Goal: Information Seeking & Learning: Learn about a topic

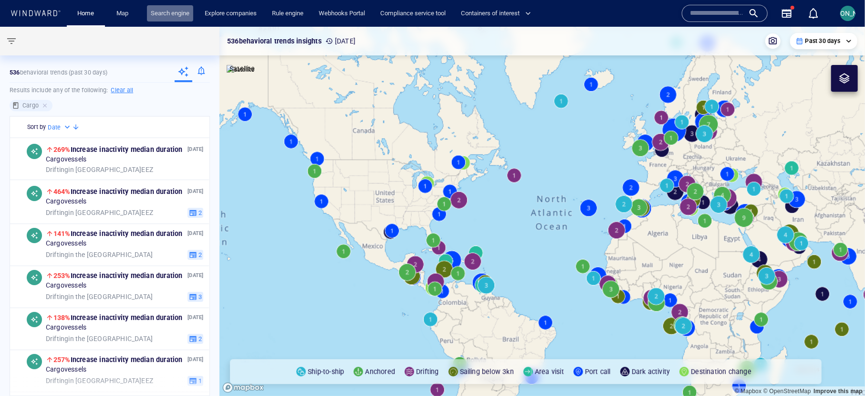
click at [162, 11] on link "Search engine" at bounding box center [170, 13] width 46 height 17
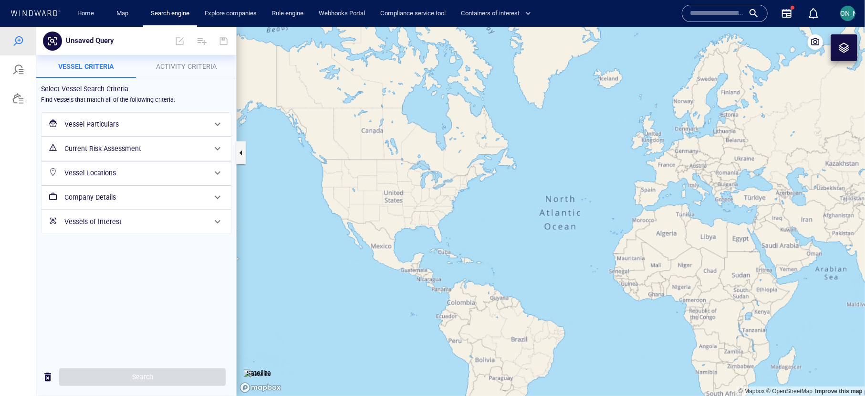
click at [140, 124] on h6 "Vessel Particulars" at bounding box center [135, 124] width 142 height 12
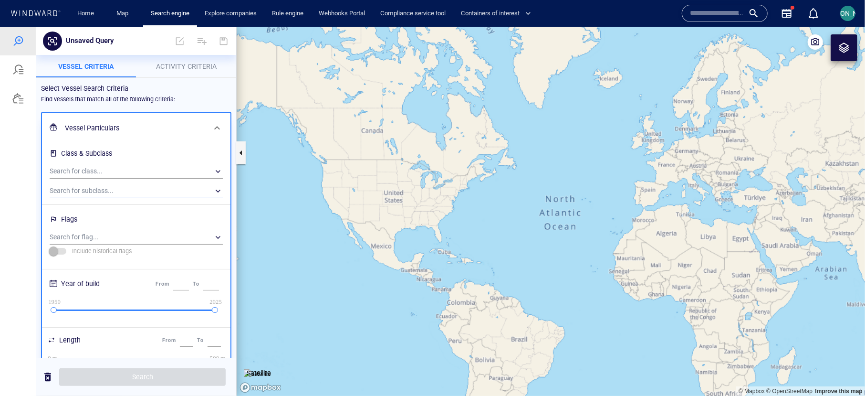
click at [106, 189] on div "​" at bounding box center [136, 190] width 173 height 14
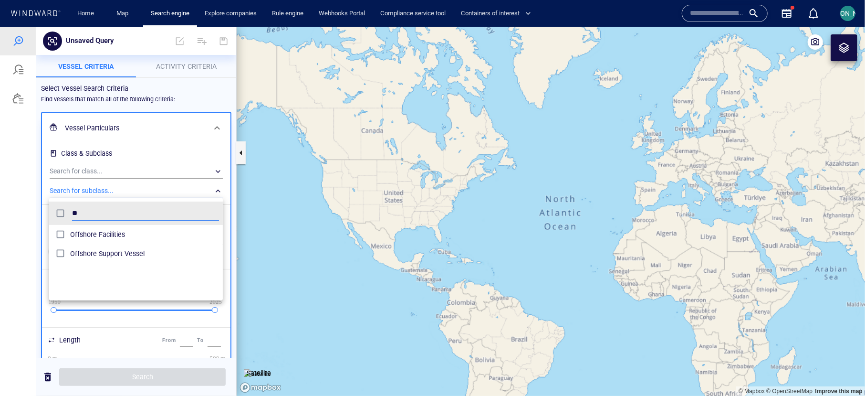
scroll to position [94, 174]
type input "*"
type input "***"
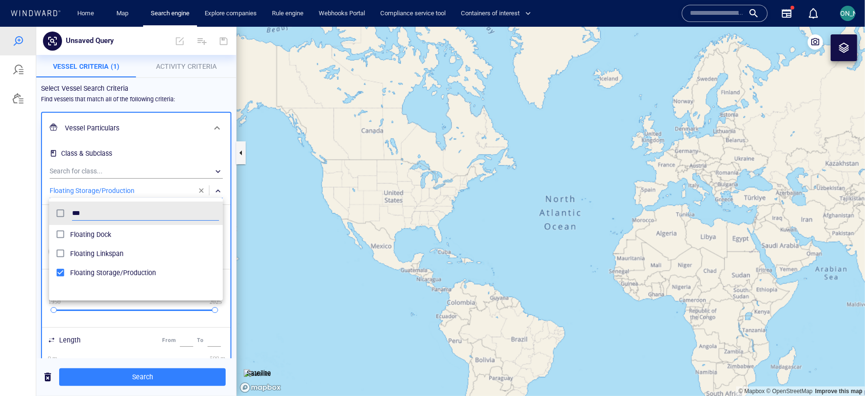
click at [202, 92] on div at bounding box center [432, 210] width 865 height 369
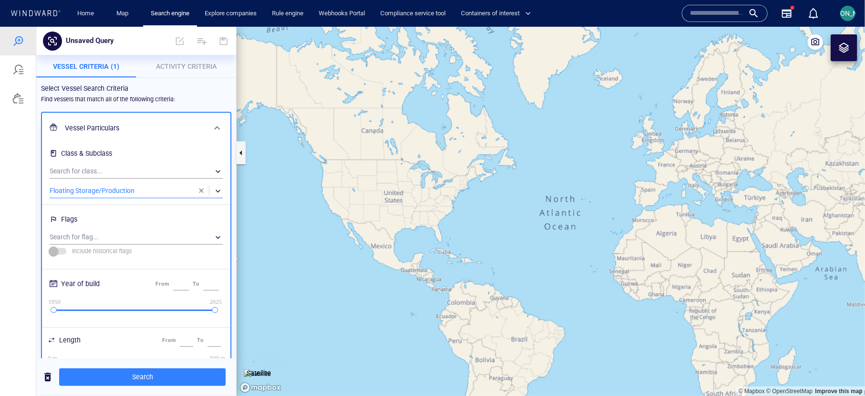
click at [197, 65] on span "Activity Criteria" at bounding box center [186, 66] width 61 height 8
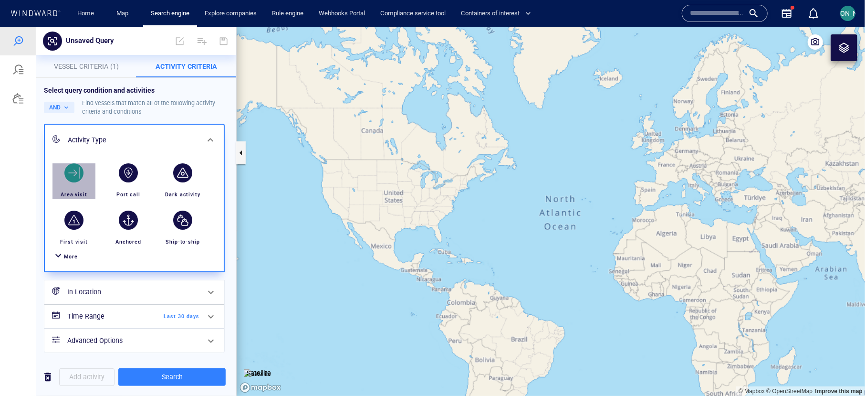
click at [70, 176] on div "button" at bounding box center [73, 172] width 19 height 19
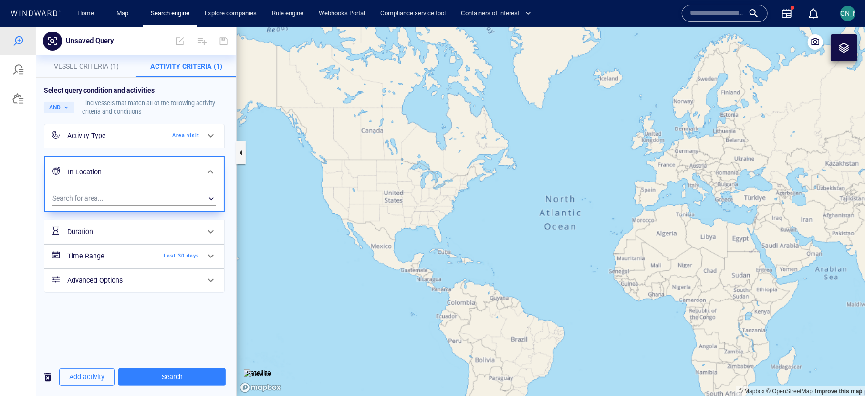
click at [122, 140] on div "Activity Type" at bounding box center [105, 135] width 77 height 12
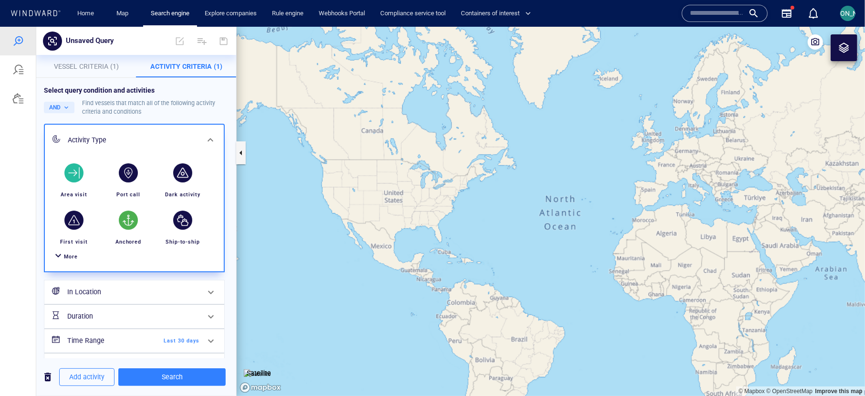
scroll to position [27, 0]
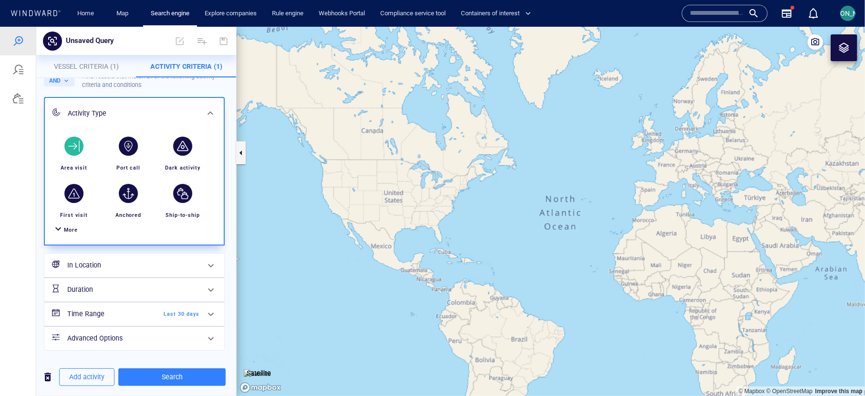
click at [64, 226] on span "More" at bounding box center [71, 229] width 14 height 6
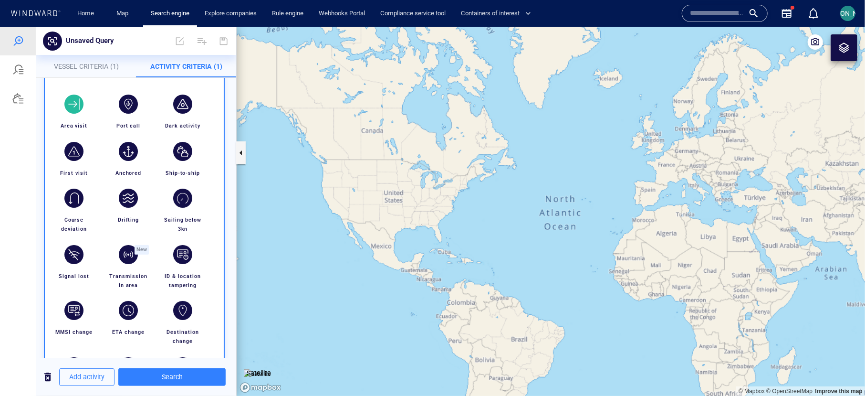
scroll to position [73, 0]
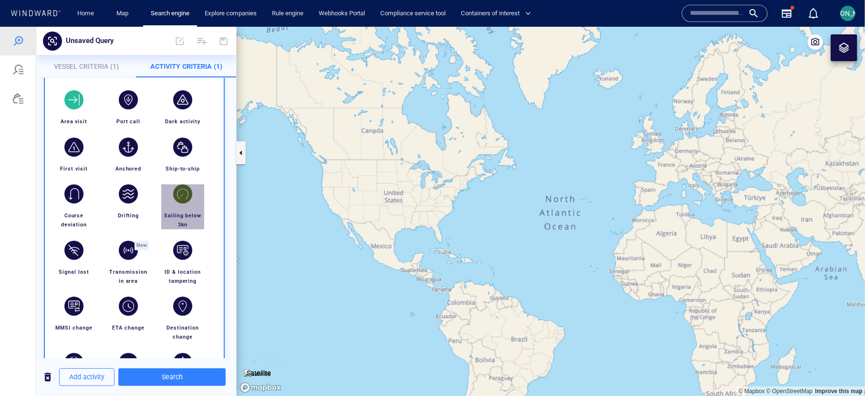
click at [187, 212] on span "Sailing below 3kn" at bounding box center [184, 219] width 40 height 15
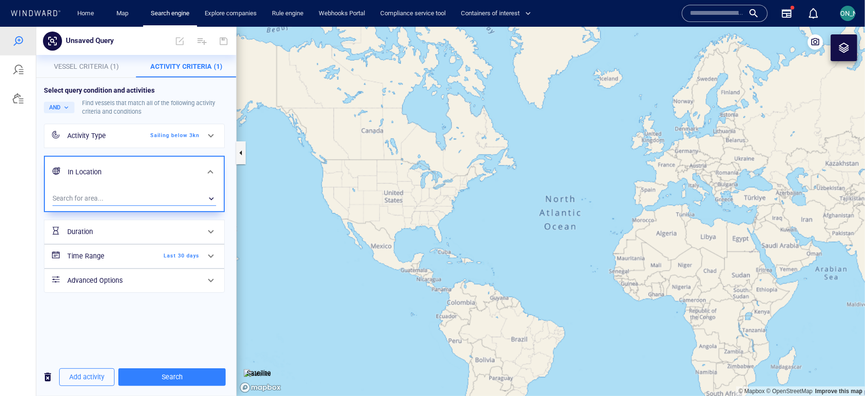
click at [159, 197] on div "​" at bounding box center [134, 198] width 164 height 14
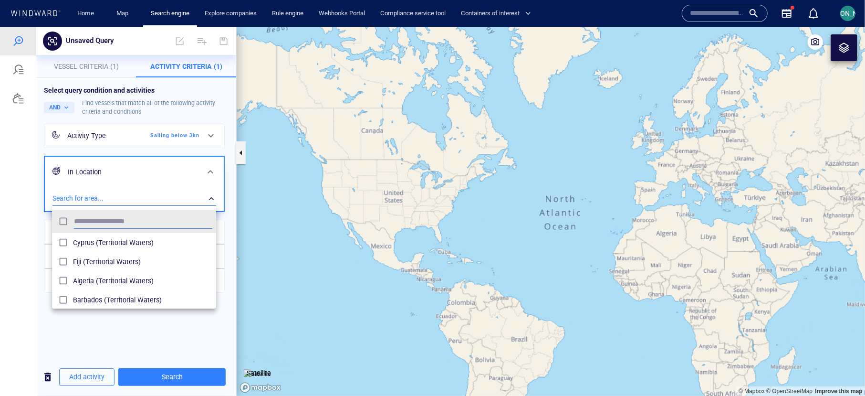
scroll to position [94, 164]
type input "*"
type input "***"
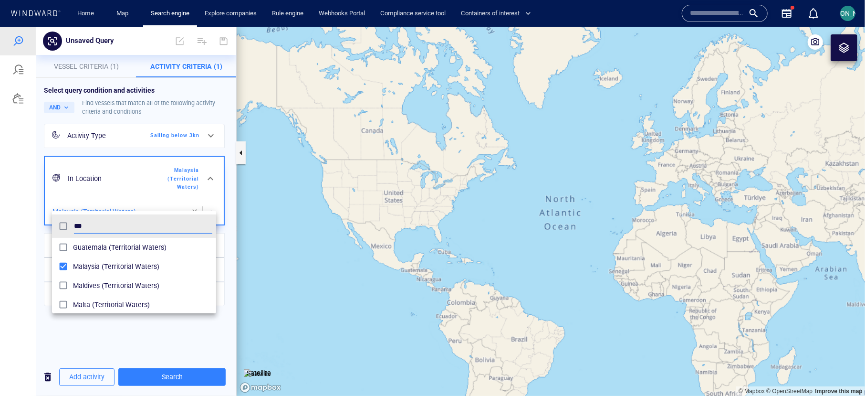
click at [17, 241] on div at bounding box center [432, 210] width 865 height 369
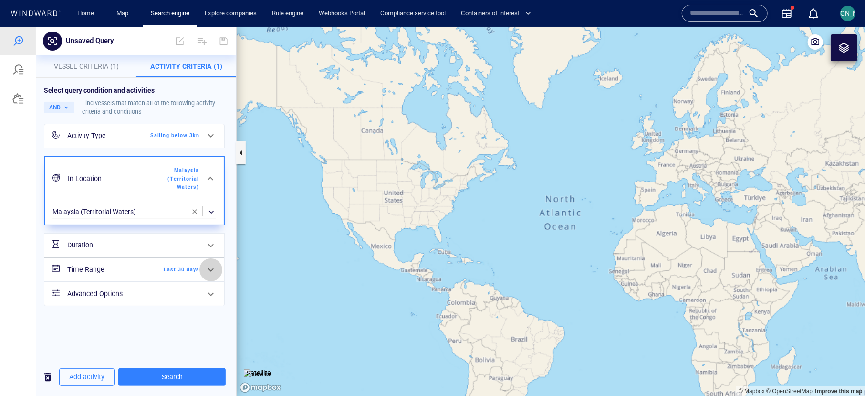
click at [202, 258] on div at bounding box center [210, 269] width 23 height 23
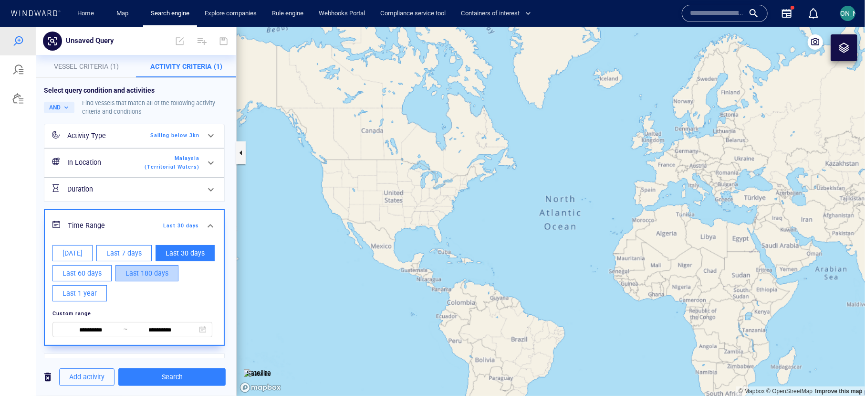
click at [153, 267] on span "Last 180 days" at bounding box center [146, 273] width 43 height 12
type input "**********"
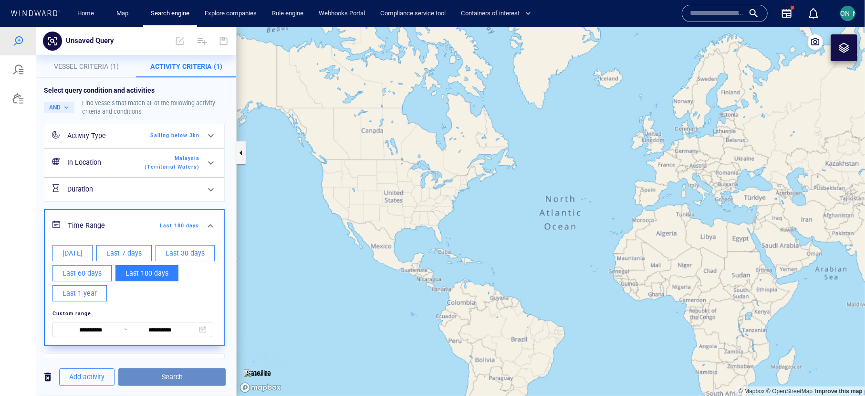
click at [186, 370] on span "Search" at bounding box center [172, 376] width 92 height 12
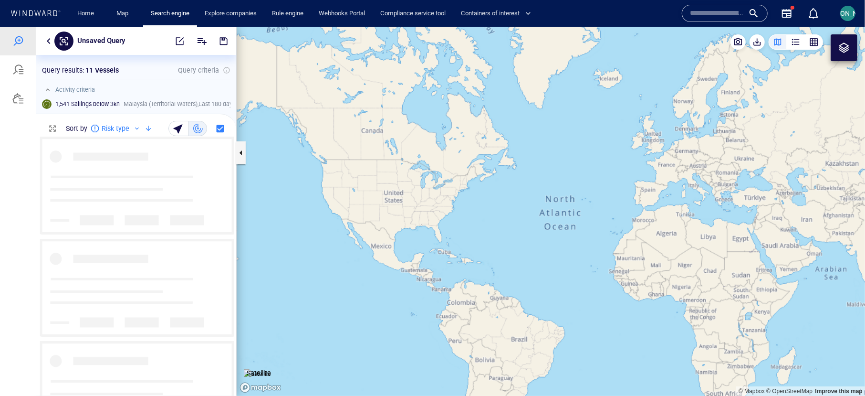
scroll to position [260, 199]
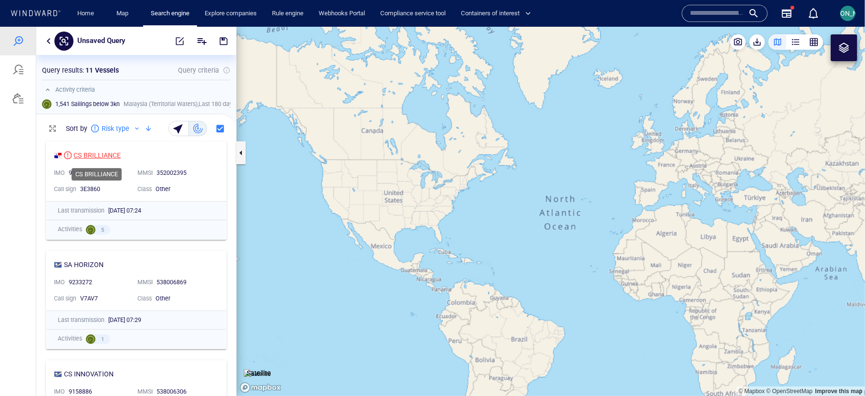
click at [104, 152] on div "CS BRILLIANCE" at bounding box center [96, 154] width 47 height 11
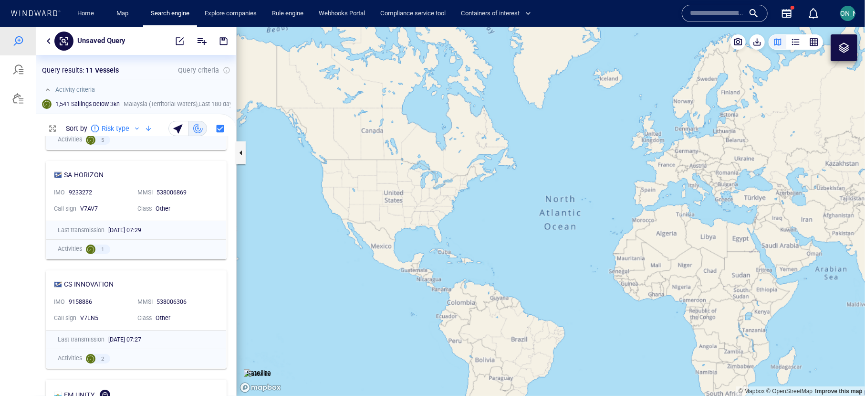
scroll to position [168, 0]
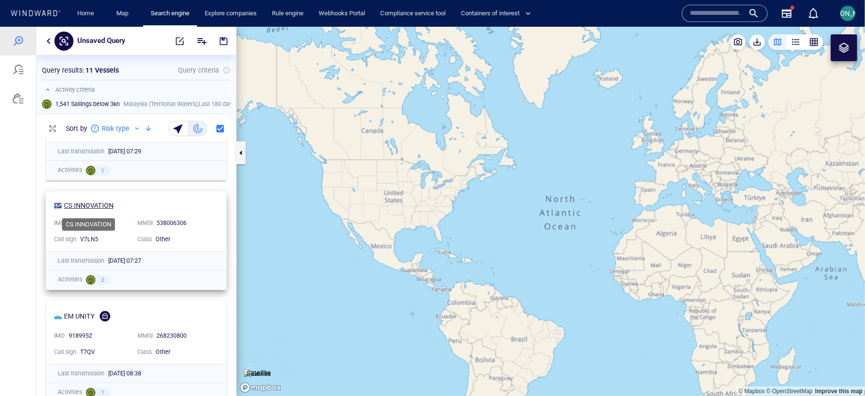
click at [101, 203] on div "CS INNOVATION" at bounding box center [89, 204] width 50 height 11
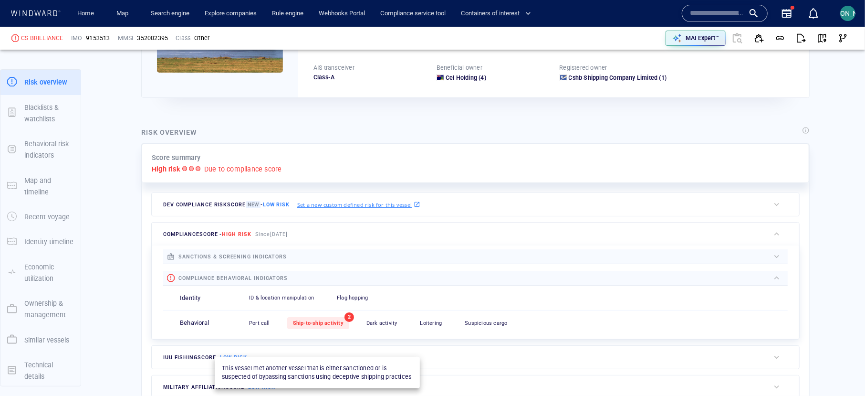
scroll to position [295, 0]
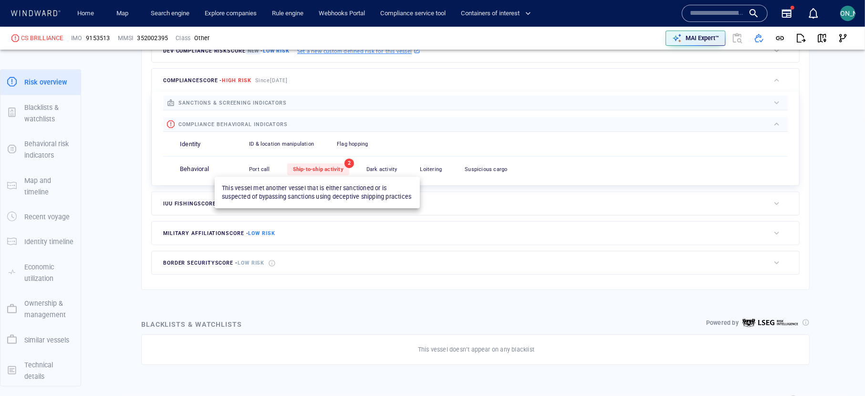
click at [323, 167] on span "Ship-to-ship activity" at bounding box center [318, 169] width 51 height 6
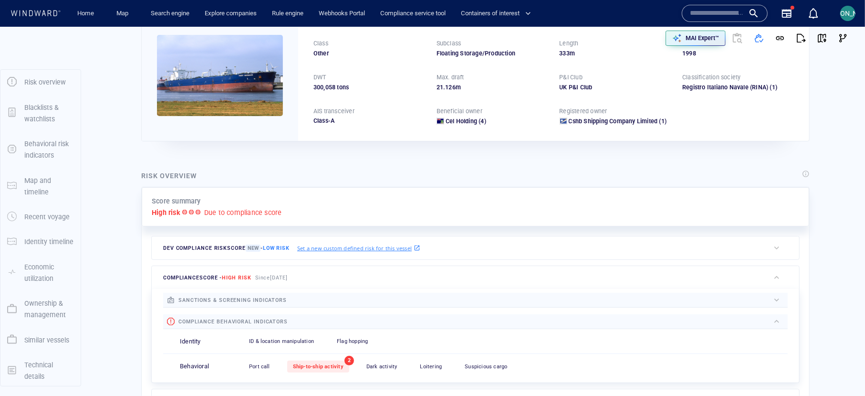
scroll to position [0, 0]
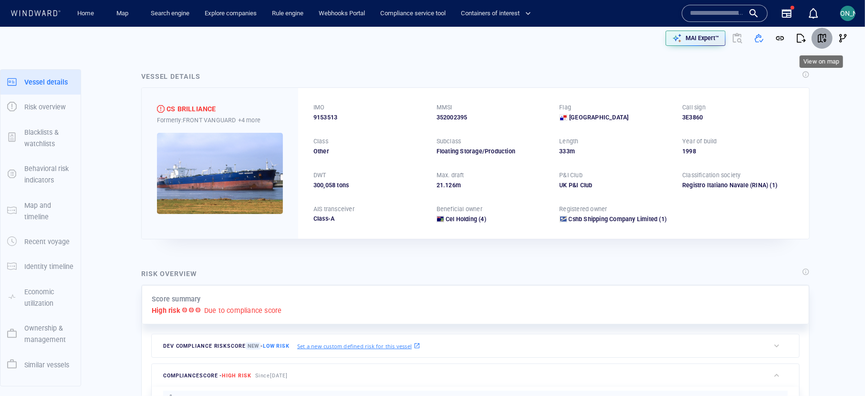
click at [824, 37] on span "button" at bounding box center [822, 38] width 10 height 10
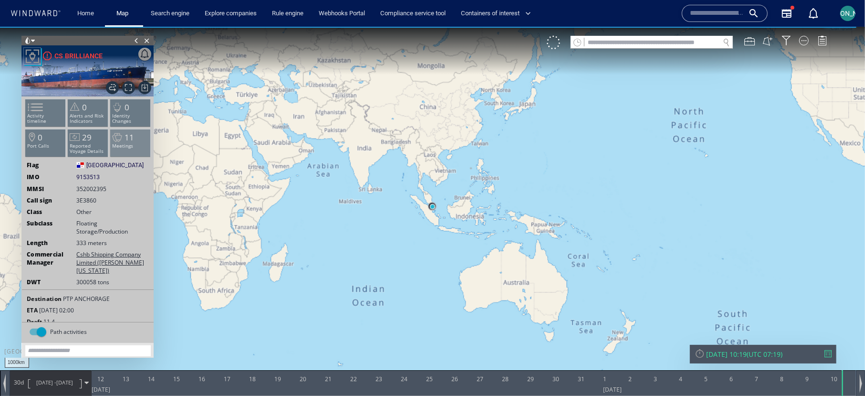
click at [128, 134] on span "11" at bounding box center [130, 136] width 10 height 11
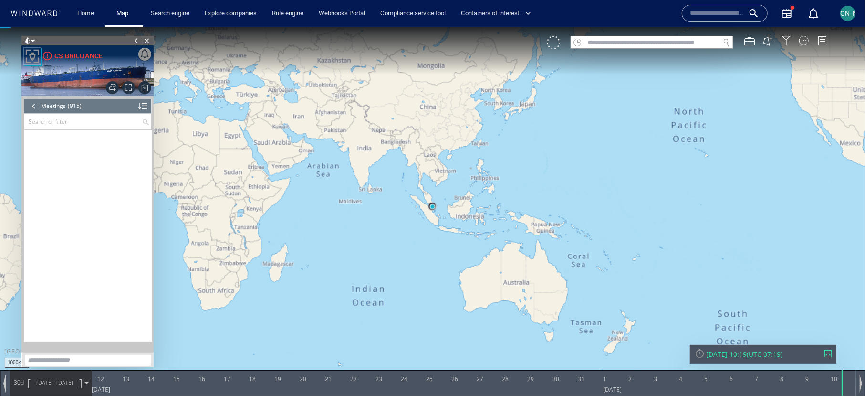
scroll to position [23802, 0]
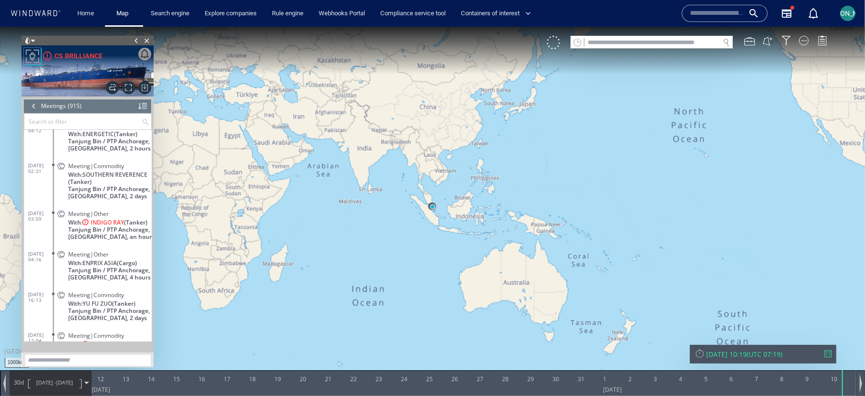
click at [31, 103] on div at bounding box center [34, 105] width 10 height 14
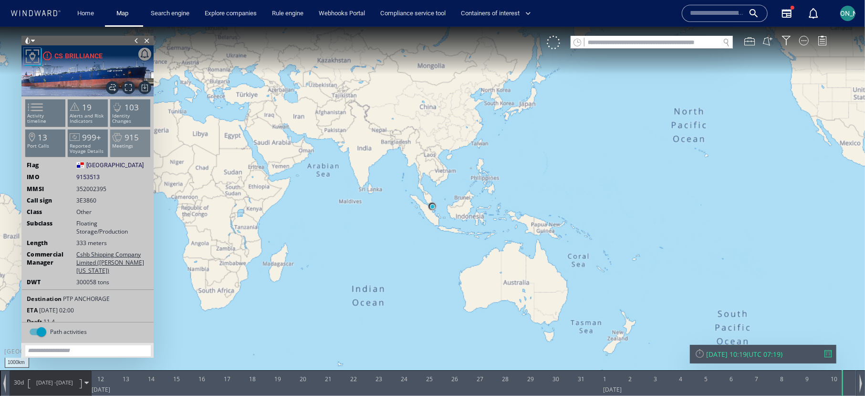
click at [121, 146] on p "Meetings" at bounding box center [130, 145] width 41 height 5
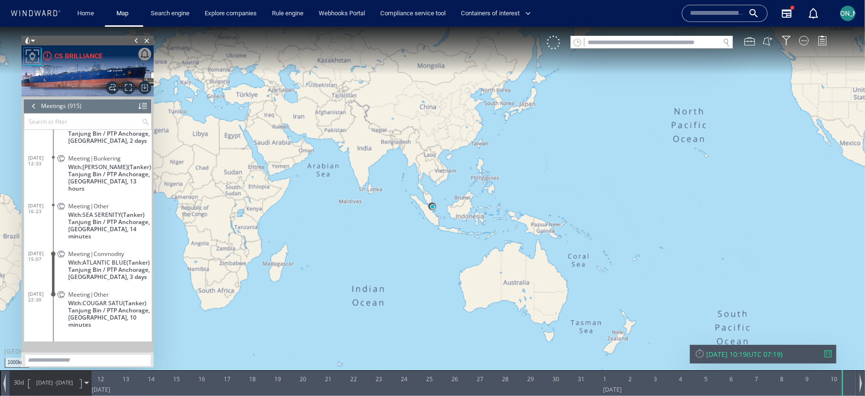
scroll to position [24052, 0]
click at [130, 265] on span "With: ATLANTIC BLUE (Tanker)" at bounding box center [109, 261] width 82 height 7
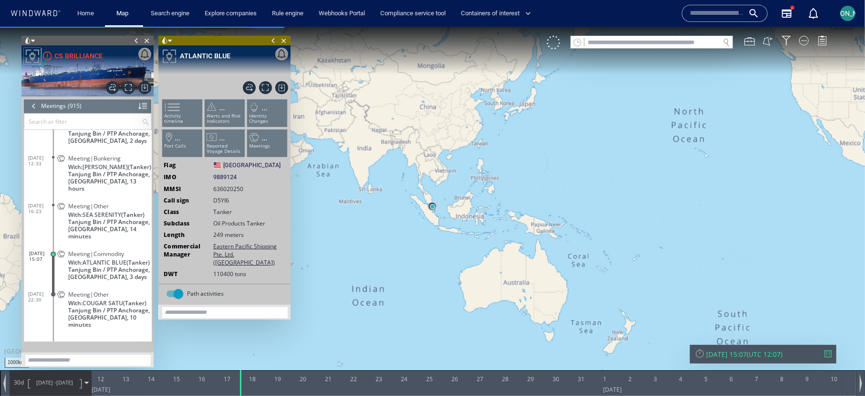
scroll to position [23961, 0]
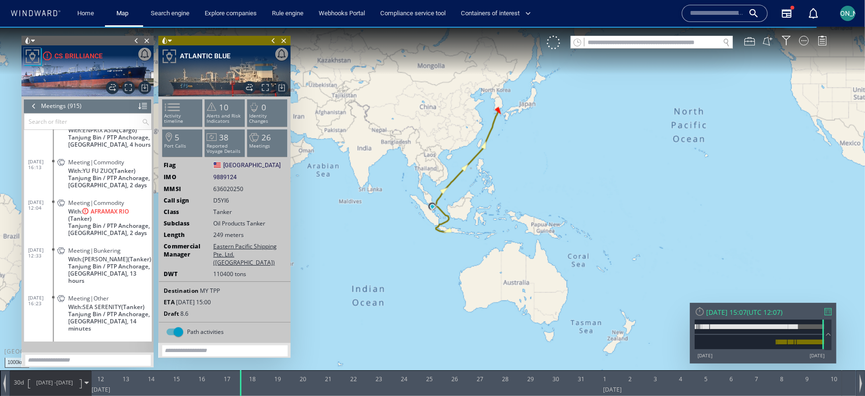
click at [271, 39] on span at bounding box center [273, 40] width 10 height 10
click at [555, 160] on canvas "Map" at bounding box center [432, 205] width 865 height 359
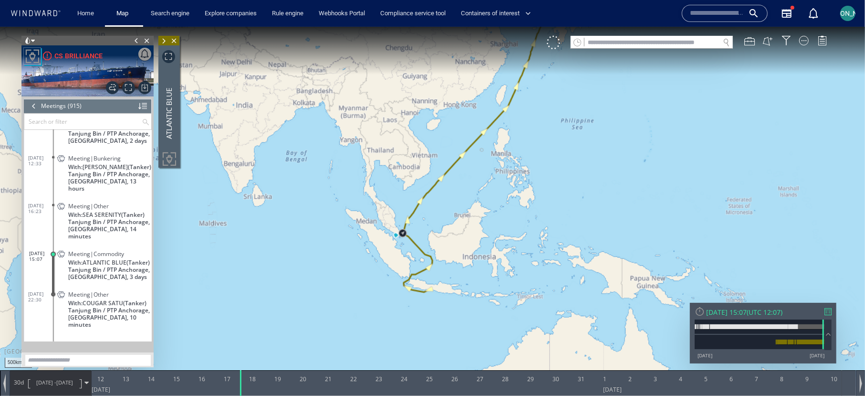
scroll to position [24102, 0]
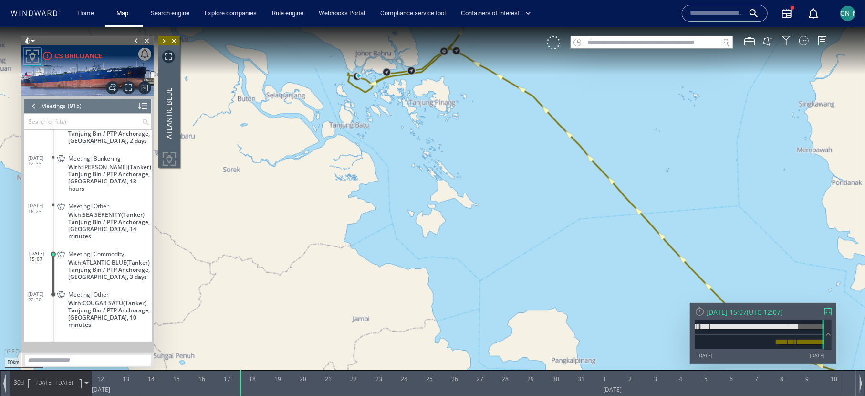
drag, startPoint x: 347, startPoint y: 156, endPoint x: 347, endPoint y: 287, distance: 131.7
click at [347, 287] on canvas "Map" at bounding box center [432, 205] width 865 height 359
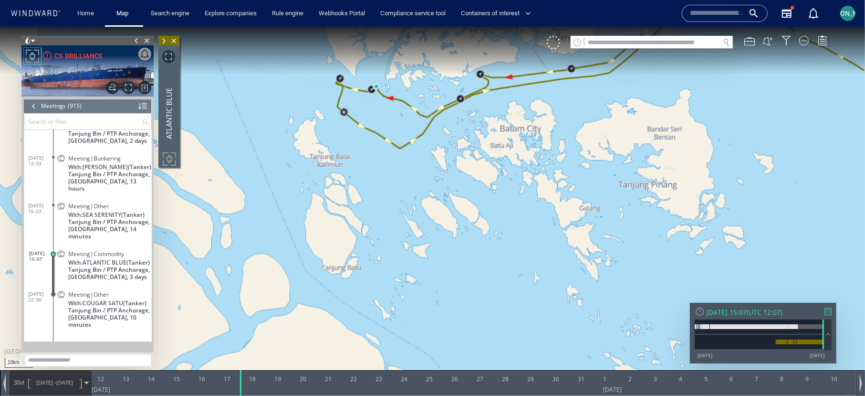
drag, startPoint x: 355, startPoint y: 178, endPoint x: 355, endPoint y: 296, distance: 117.9
click at [355, 296] on canvas "Map" at bounding box center [432, 205] width 865 height 359
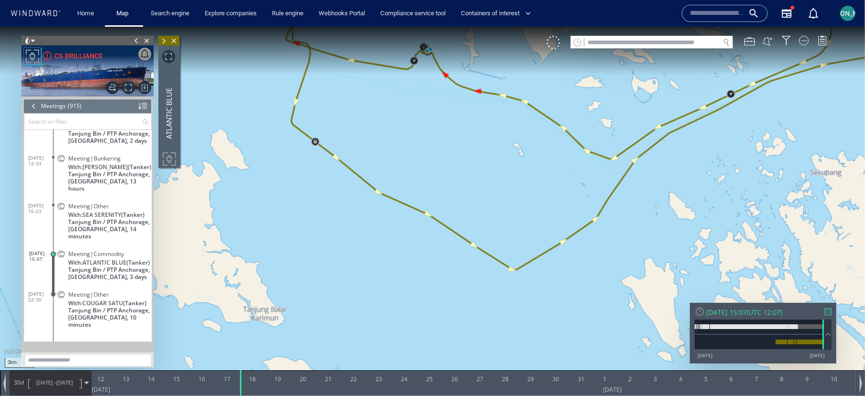
drag, startPoint x: 396, startPoint y: 135, endPoint x: 390, endPoint y: 267, distance: 131.8
click at [390, 267] on canvas "Map" at bounding box center [432, 205] width 865 height 359
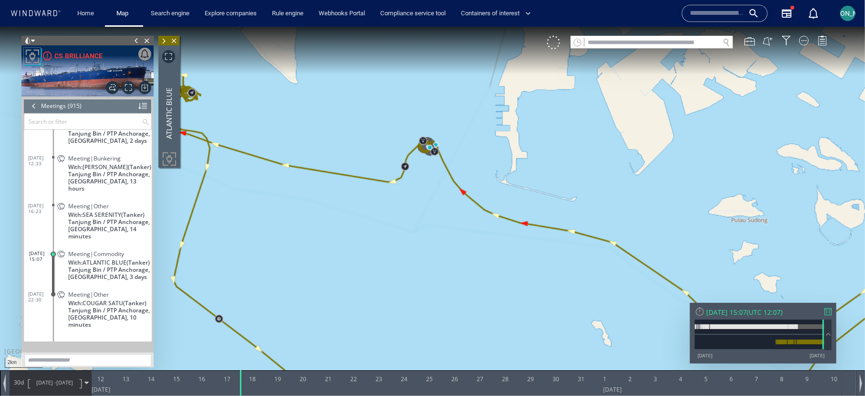
click at [30, 103] on div at bounding box center [34, 105] width 10 height 14
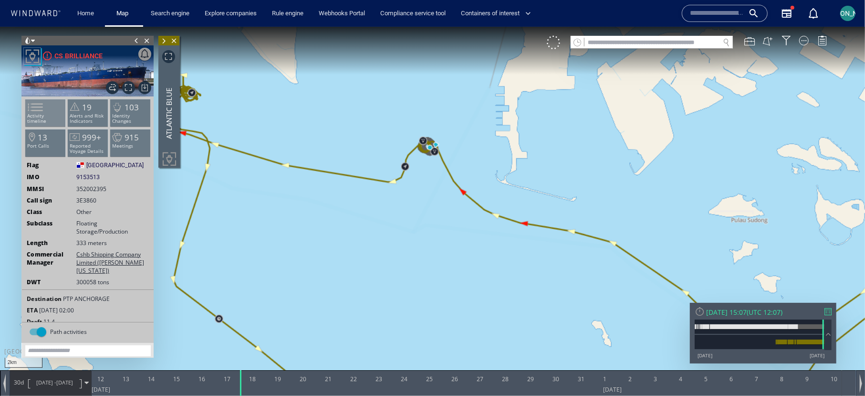
click at [37, 113] on span at bounding box center [29, 107] width 14 height 14
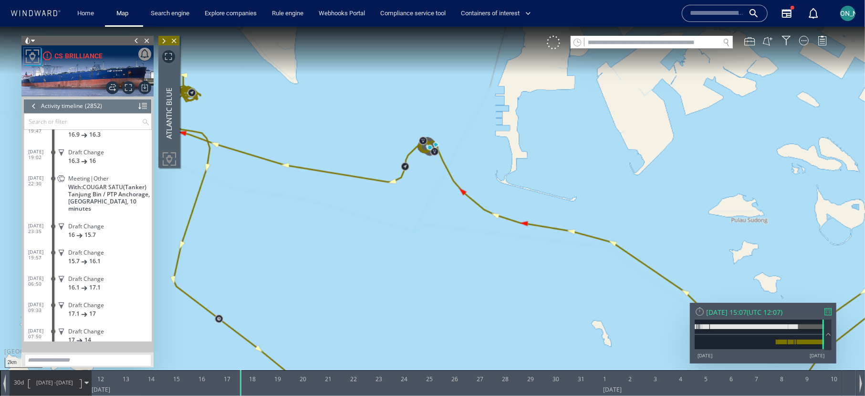
scroll to position [74248, 0]
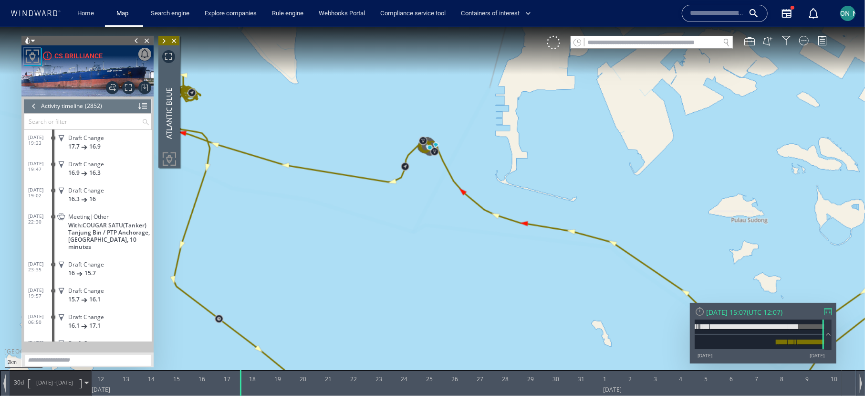
click at [35, 106] on div at bounding box center [34, 105] width 10 height 14
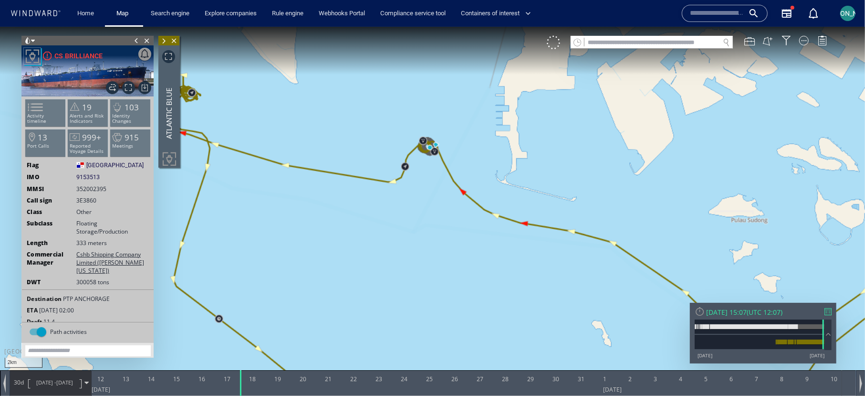
click at [164, 37] on span at bounding box center [163, 41] width 10 height 10
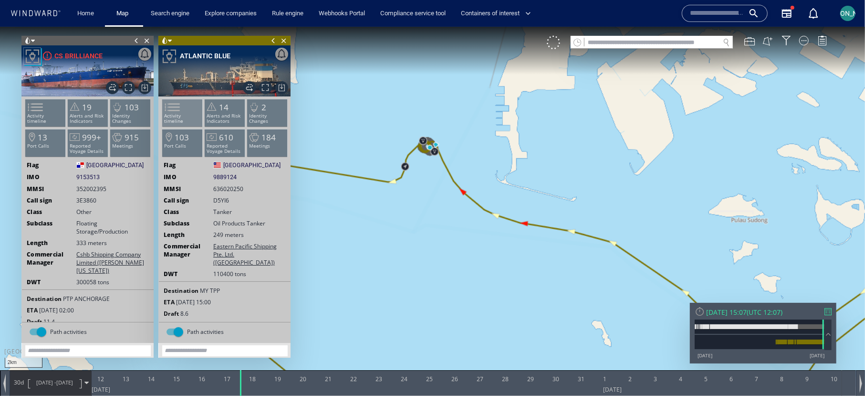
click at [174, 108] on span at bounding box center [166, 107] width 14 height 14
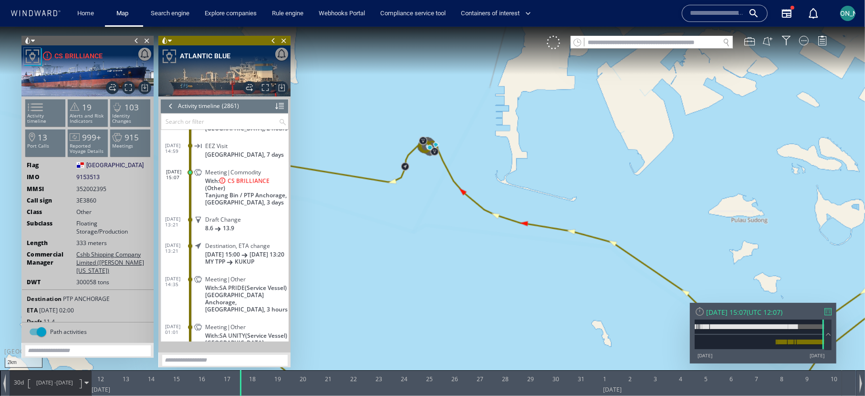
scroll to position [73879, 0]
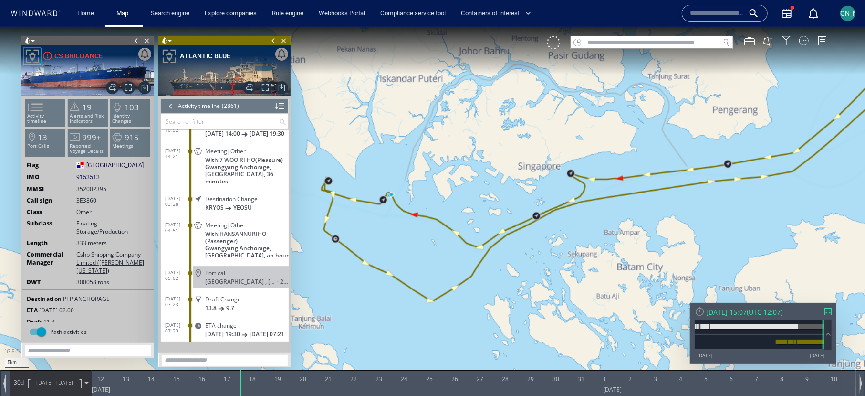
scroll to position [74770, 0]
click at [126, 143] on p "Meetings" at bounding box center [130, 145] width 41 height 5
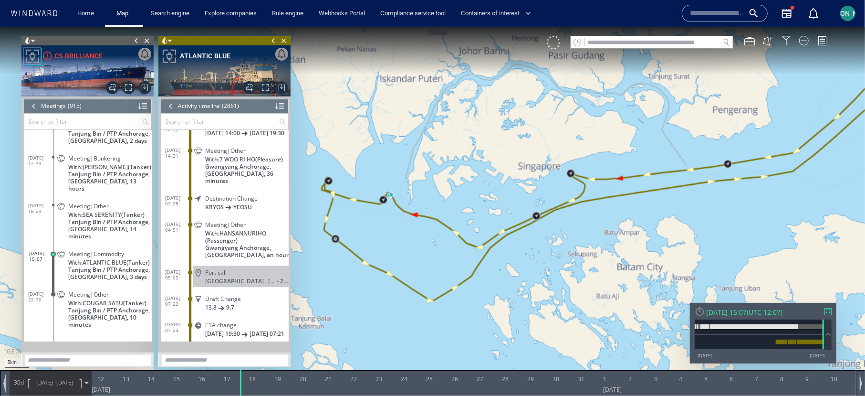
scroll to position [24054, 0]
click at [285, 39] on span "Close vessel card" at bounding box center [284, 40] width 10 height 10
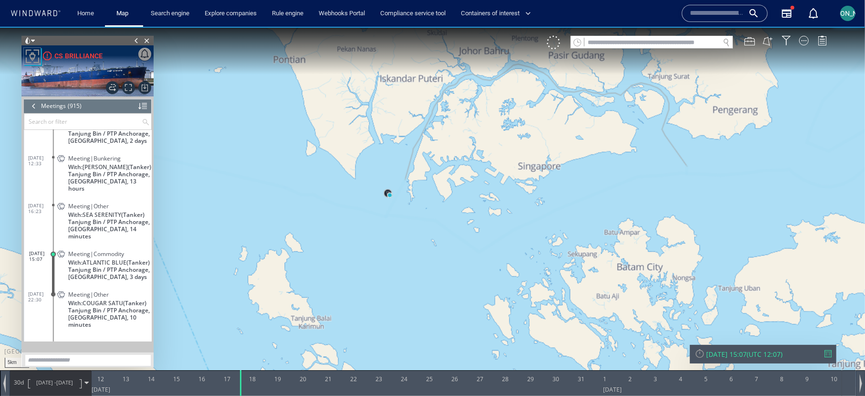
click at [107, 186] on span "Tanjung Bin / PTP Anchorage, Malaysia, 13 hours" at bounding box center [110, 180] width 84 height 21
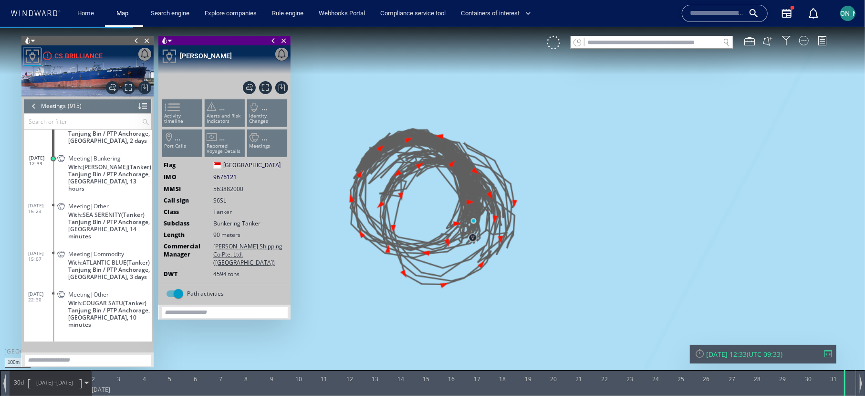
scroll to position [23909, 0]
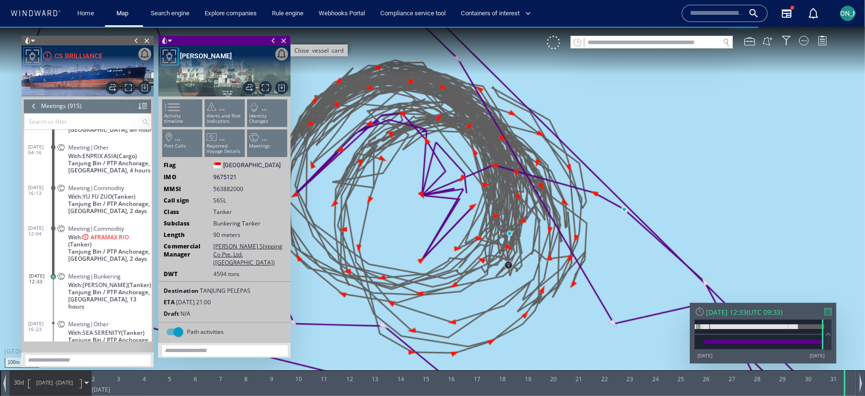
click at [282, 39] on span "Close vessel card" at bounding box center [284, 40] width 10 height 10
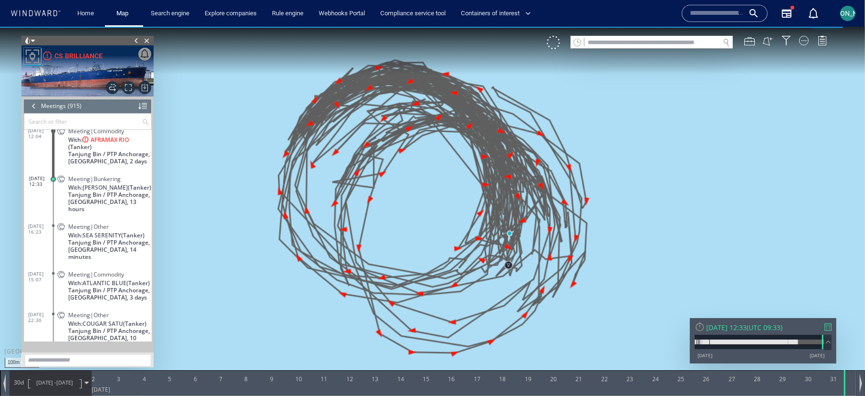
scroll to position [23988, 0]
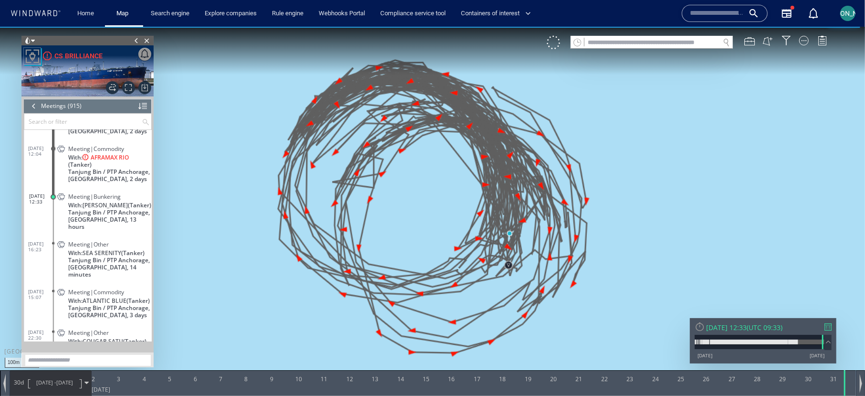
click at [130, 167] on span "With: AFRAMAX RIO (Tanker)" at bounding box center [110, 160] width 84 height 14
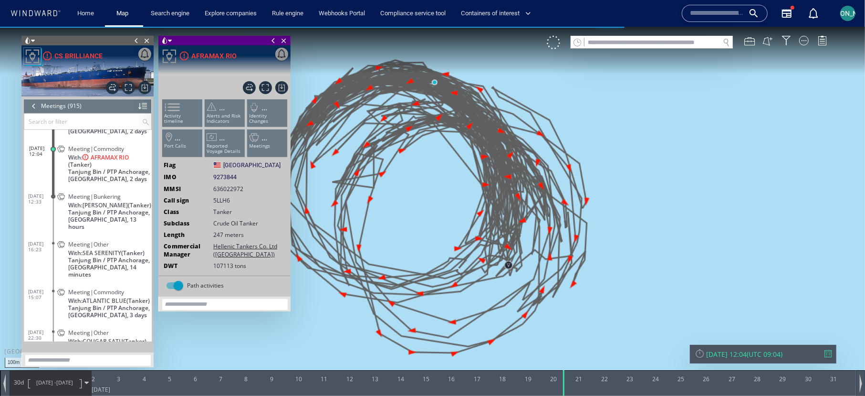
scroll to position [23882, 0]
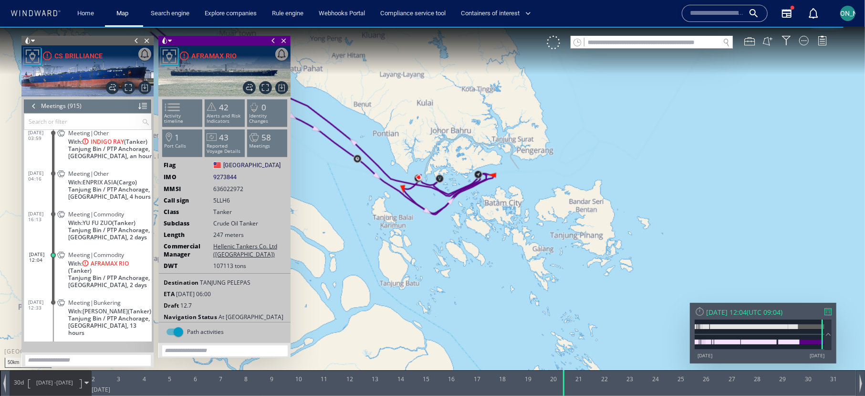
drag, startPoint x: 355, startPoint y: 209, endPoint x: 468, endPoint y: 236, distance: 115.9
click at [468, 236] on canvas "Map" at bounding box center [432, 205] width 865 height 359
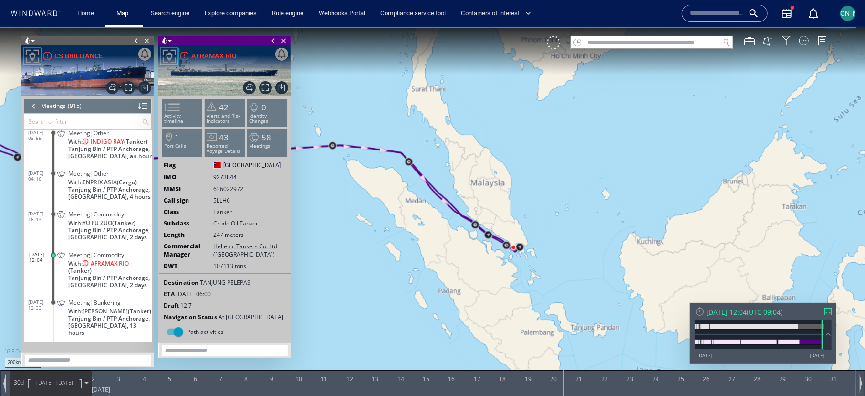
drag, startPoint x: 439, startPoint y: 269, endPoint x: 418, endPoint y: 256, distance: 24.4
click at [418, 256] on canvas "Map" at bounding box center [432, 205] width 865 height 359
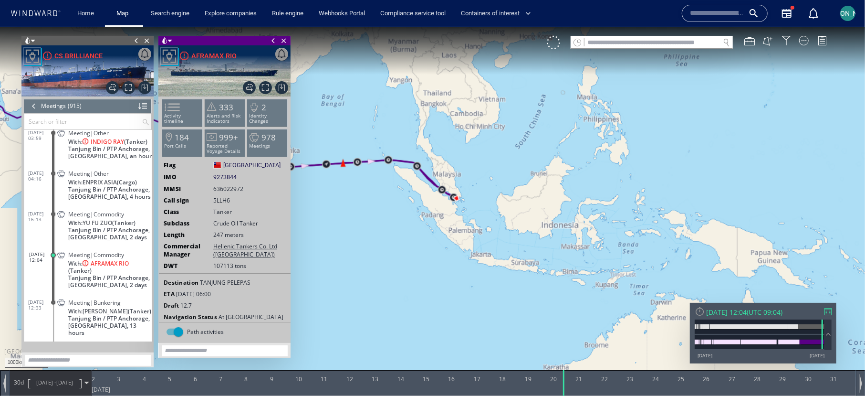
drag, startPoint x: 383, startPoint y: 184, endPoint x: 608, endPoint y: 214, distance: 226.7
click at [608, 214] on canvas "Map" at bounding box center [432, 205] width 865 height 359
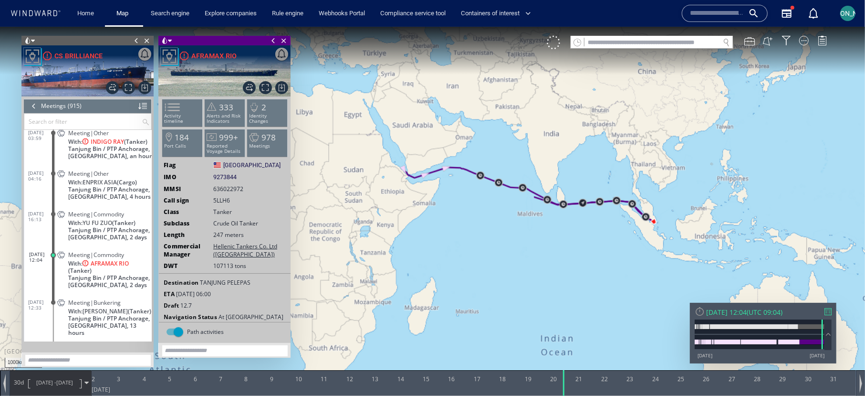
drag, startPoint x: 589, startPoint y: 249, endPoint x: 503, endPoint y: 257, distance: 86.8
click at [503, 257] on canvas "Map" at bounding box center [432, 205] width 865 height 359
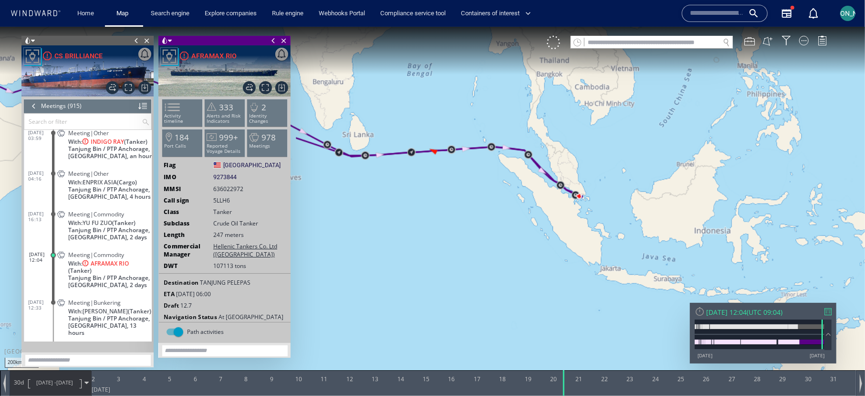
drag, startPoint x: 586, startPoint y: 205, endPoint x: 497, endPoint y: 307, distance: 136.3
click at [497, 307] on canvas "Map" at bounding box center [432, 205] width 865 height 359
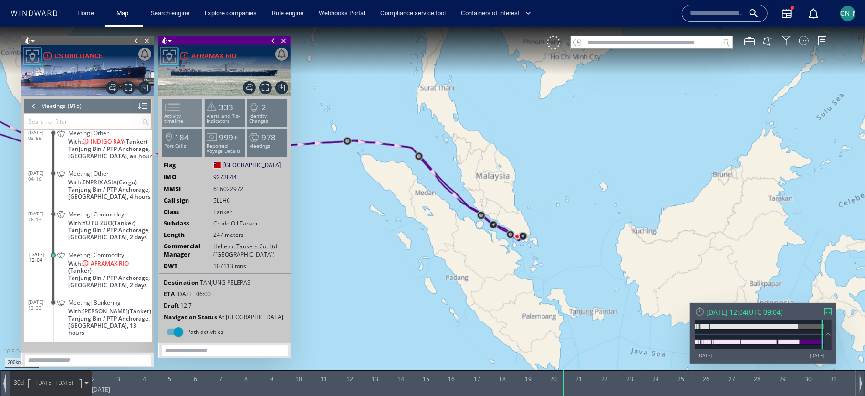
click at [174, 106] on span at bounding box center [166, 107] width 14 height 14
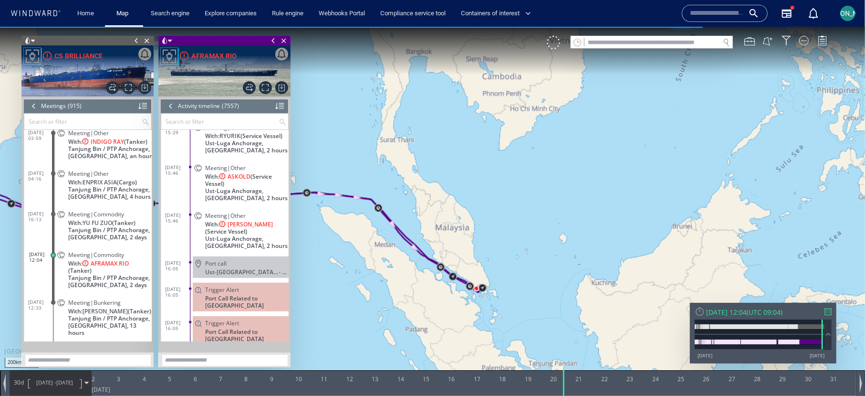
scroll to position [187392, 0]
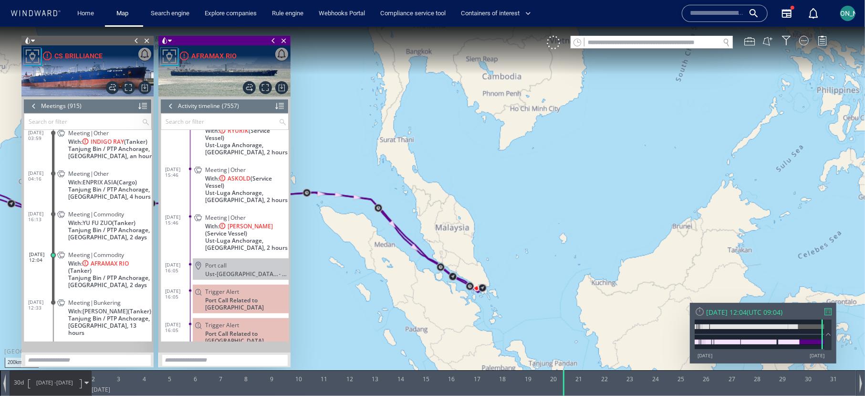
click at [40, 384] on span "01/07/25 -" at bounding box center [46, 381] width 20 height 7
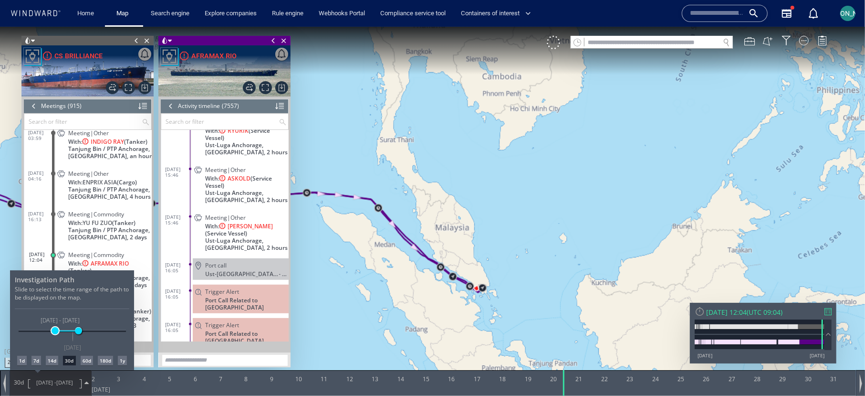
drag, startPoint x: 61, startPoint y: 331, endPoint x: 55, endPoint y: 331, distance: 5.7
click at [55, 331] on span at bounding box center [55, 329] width 7 height 7
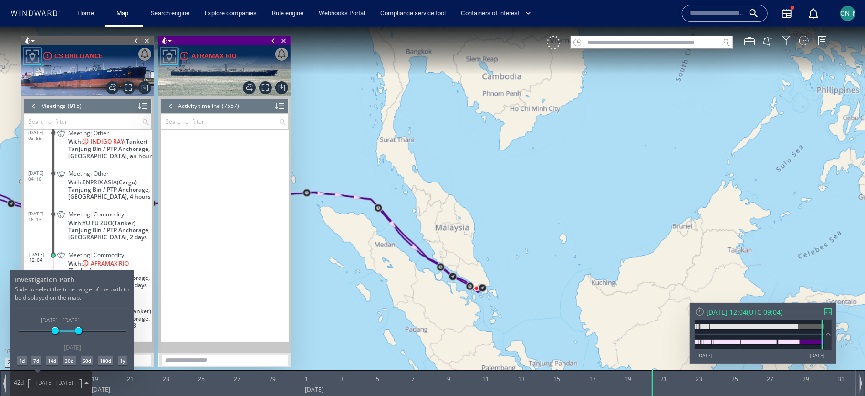
scroll to position [192555, 0]
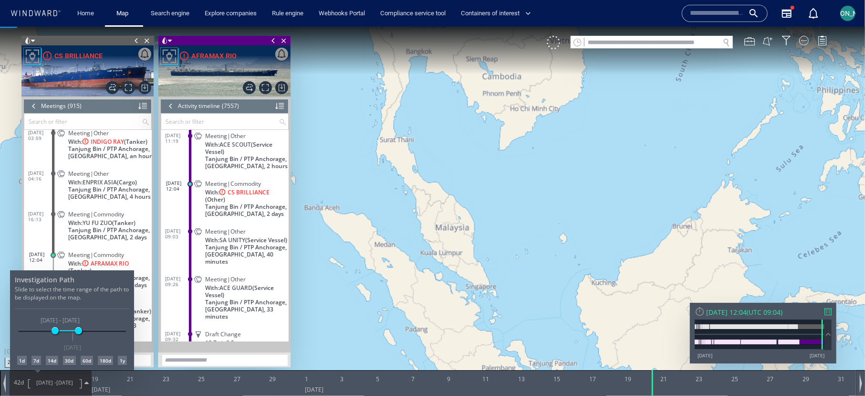
click at [404, 125] on div at bounding box center [432, 210] width 865 height 369
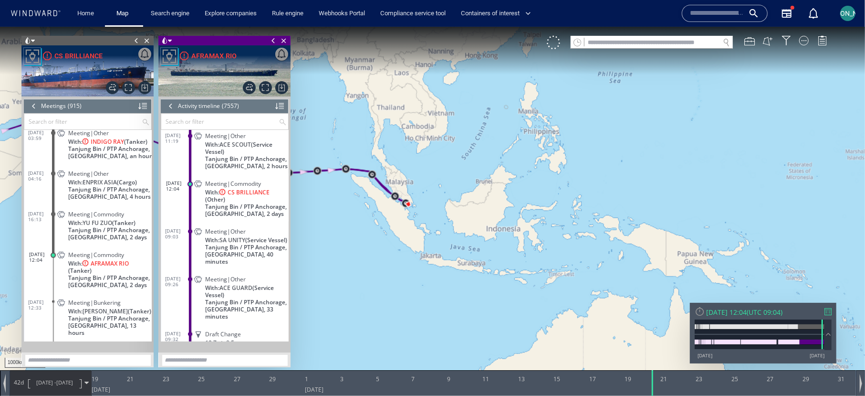
drag, startPoint x: 357, startPoint y: 120, endPoint x: 563, endPoint y: 181, distance: 213.9
click at [561, 181] on canvas "Map" at bounding box center [432, 205] width 865 height 359
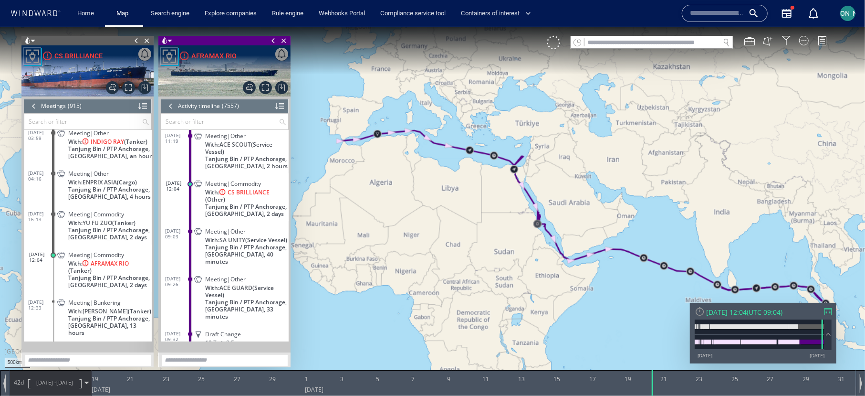
drag, startPoint x: 455, startPoint y: 111, endPoint x: 399, endPoint y: 142, distance: 63.2
click at [399, 142] on canvas "Map" at bounding box center [432, 205] width 865 height 359
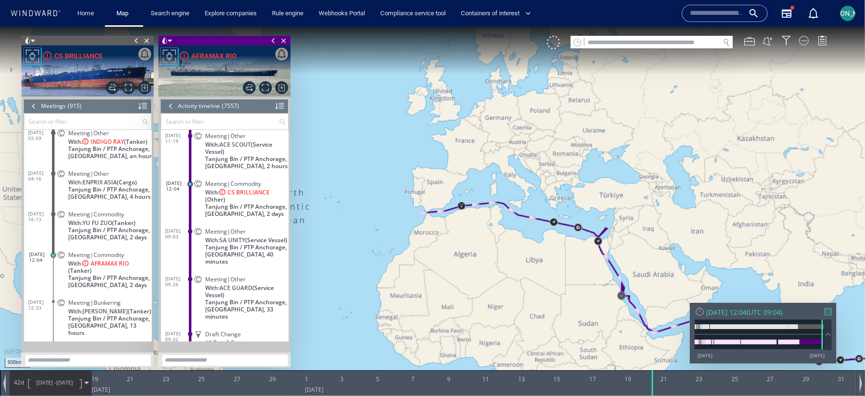
click at [60, 384] on span "31/07/25" at bounding box center [64, 381] width 17 height 7
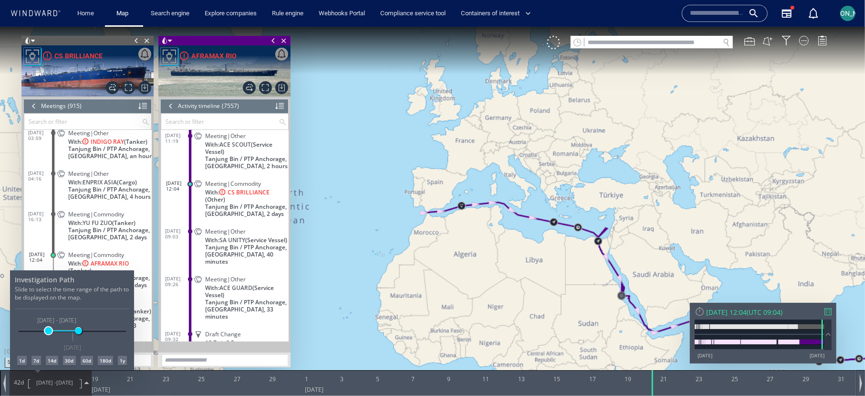
drag, startPoint x: 53, startPoint y: 329, endPoint x: 48, endPoint y: 329, distance: 4.8
click at [48, 329] on span at bounding box center [48, 329] width 7 height 7
drag, startPoint x: 567, startPoint y: 92, endPoint x: 471, endPoint y: 175, distance: 126.9
click at [471, 175] on div at bounding box center [432, 210] width 865 height 369
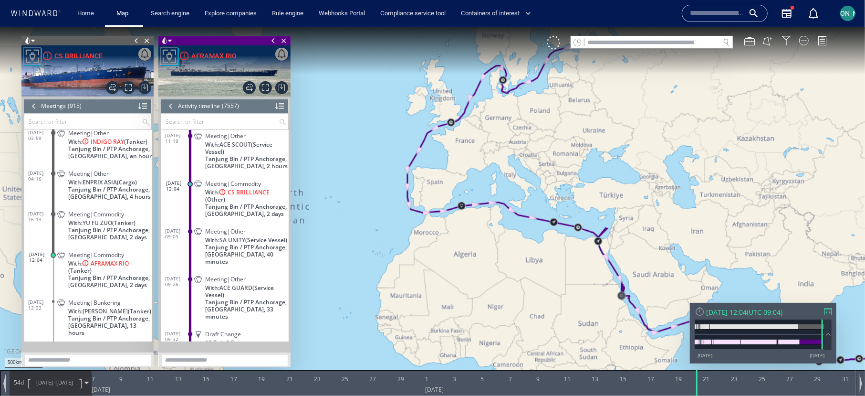
drag, startPoint x: 543, startPoint y: 113, endPoint x: 430, endPoint y: 250, distance: 177.2
click at [430, 250] on canvas "Map" at bounding box center [432, 205] width 865 height 359
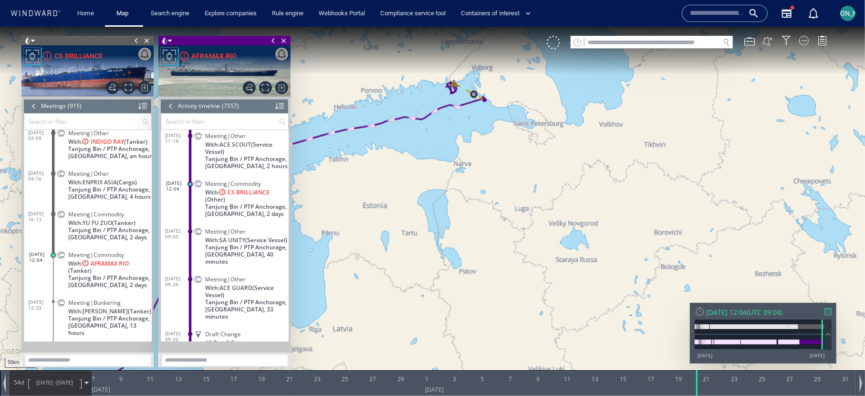
drag, startPoint x: 473, startPoint y: 142, endPoint x: 438, endPoint y: 234, distance: 98.2
click at [438, 234] on canvas "Map" at bounding box center [432, 205] width 865 height 359
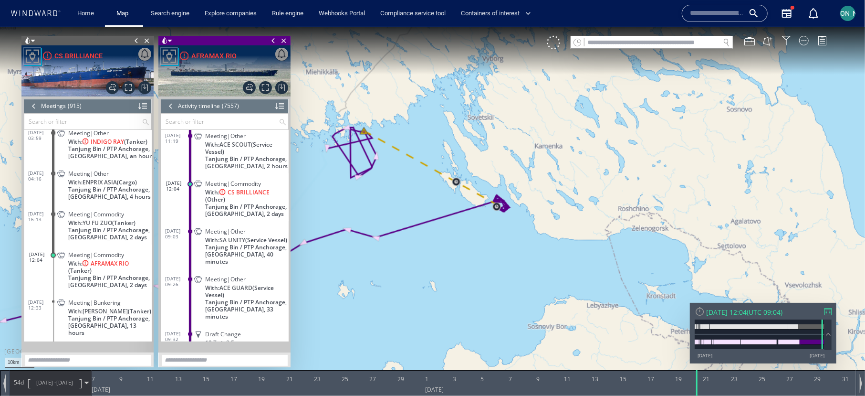
drag, startPoint x: 419, startPoint y: 213, endPoint x: 479, endPoint y: 251, distance: 70.3
click at [479, 251] on canvas "Map" at bounding box center [432, 205] width 865 height 359
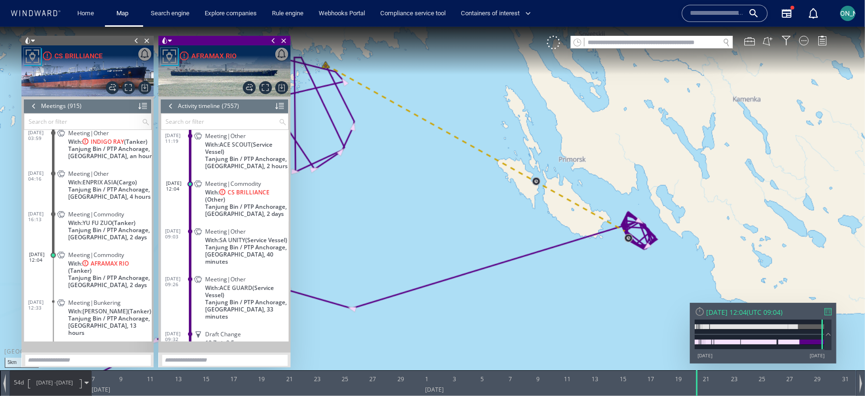
drag, startPoint x: 519, startPoint y: 224, endPoint x: 539, endPoint y: 251, distance: 34.1
click at [539, 251] on canvas "Map" at bounding box center [432, 205] width 865 height 359
drag, startPoint x: 417, startPoint y: 175, endPoint x: 471, endPoint y: 182, distance: 54.9
click at [471, 183] on canvas "Map" at bounding box center [432, 205] width 865 height 359
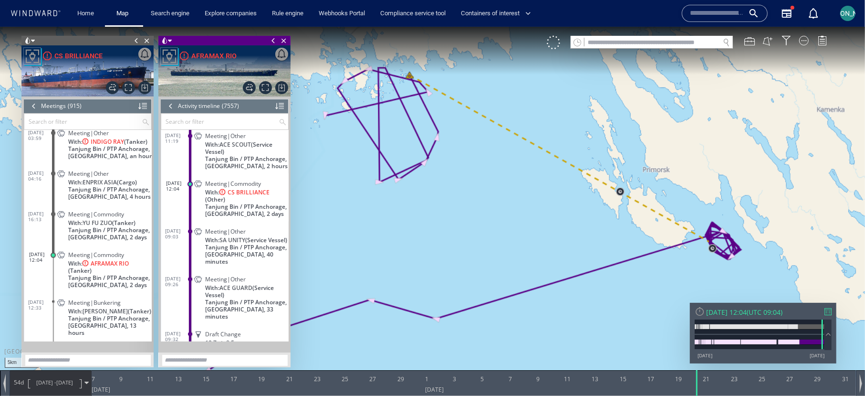
click at [48, 376] on span "07/06/25 - 31/07/25" at bounding box center [55, 382] width 48 height 24
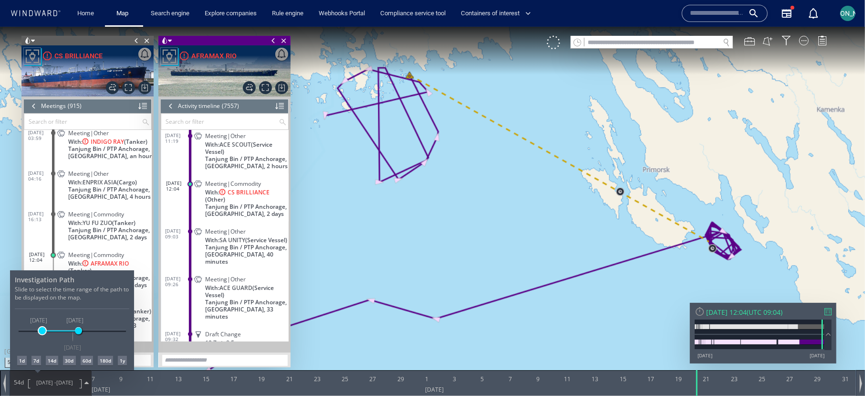
click at [42, 328] on span at bounding box center [42, 329] width 7 height 7
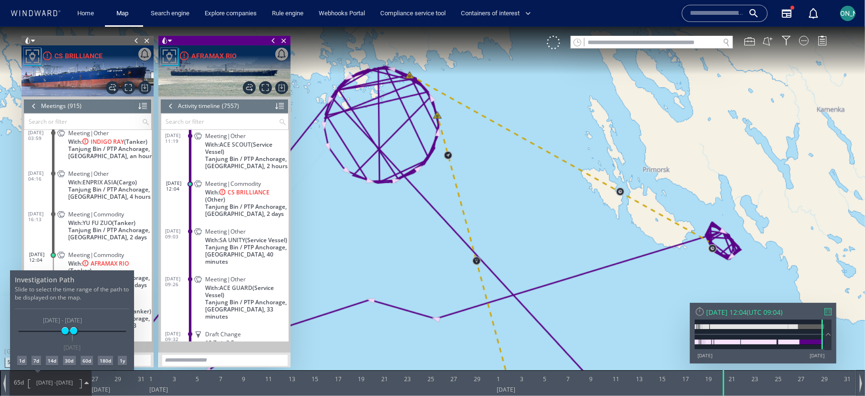
drag, startPoint x: 518, startPoint y: 219, endPoint x: 474, endPoint y: 42, distance: 181.9
click at [474, 42] on div at bounding box center [432, 210] width 865 height 369
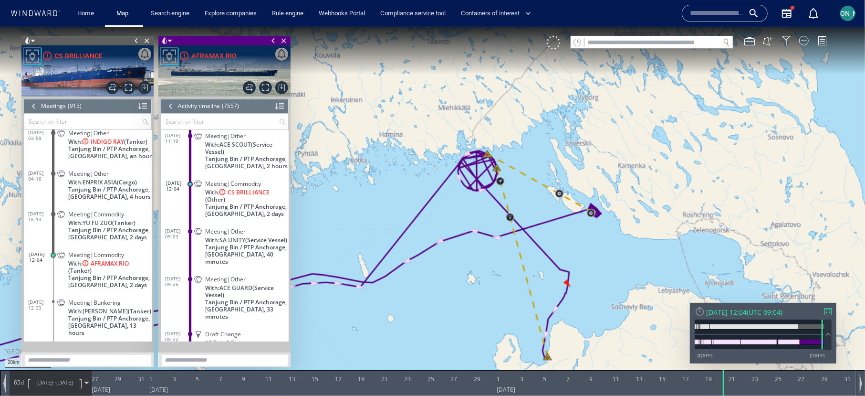
drag, startPoint x: 537, startPoint y: 232, endPoint x: 513, endPoint y: 166, distance: 70.5
click at [513, 166] on canvas "Map" at bounding box center [432, 205] width 865 height 359
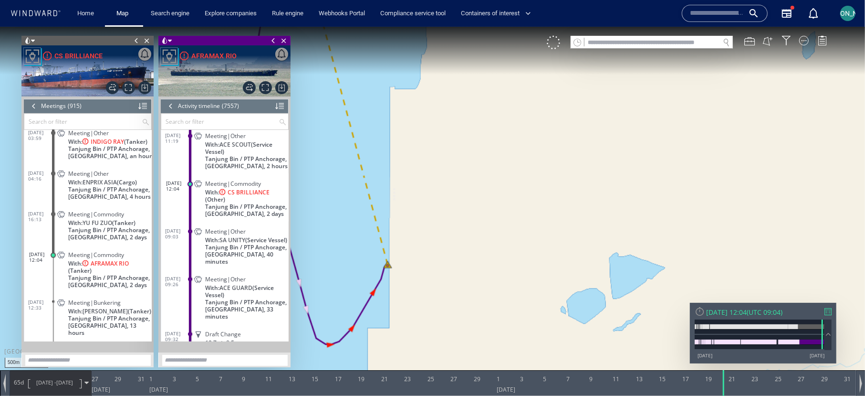
drag, startPoint x: 414, startPoint y: 282, endPoint x: 469, endPoint y: 279, distance: 54.5
click at [469, 279] on canvas "Map" at bounding box center [432, 205] width 865 height 359
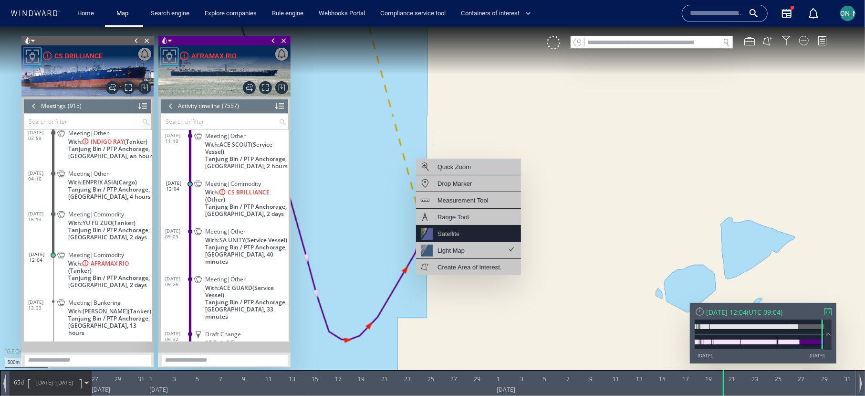
click at [472, 228] on div "Satellite" at bounding box center [468, 233] width 105 height 17
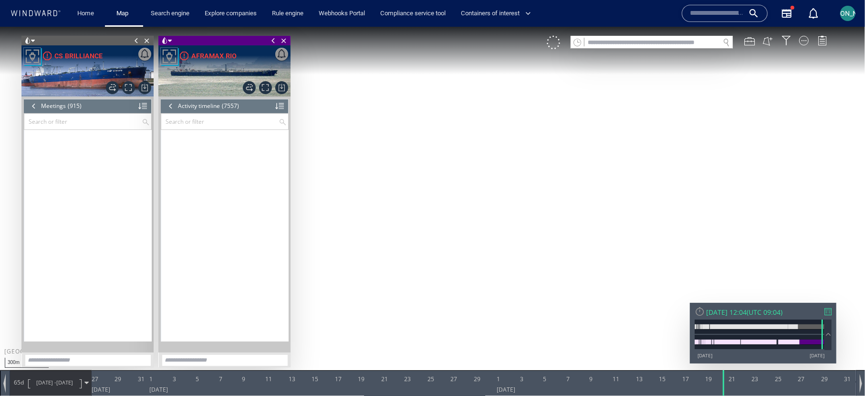
scroll to position [192555, 0]
